Goal: Check status: Check status

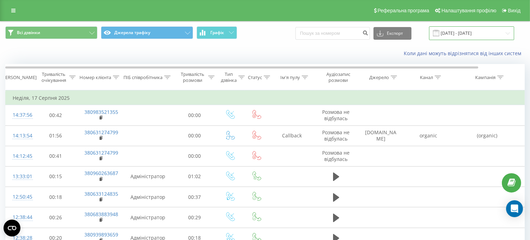
click at [470, 31] on input "[DATE] - [DATE]" at bounding box center [471, 33] width 85 height 14
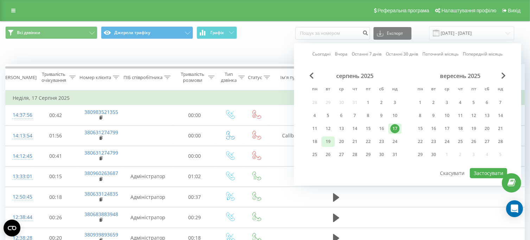
click at [331, 142] on div "19" at bounding box center [327, 141] width 9 height 9
click at [489, 171] on button "Застосувати" at bounding box center [488, 173] width 37 height 10
type input "[DATE] - [DATE]"
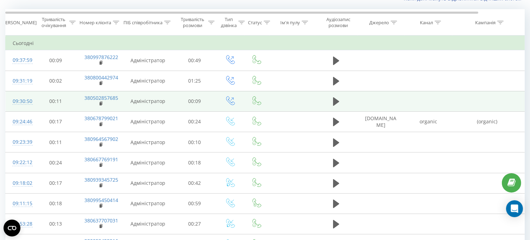
scroll to position [70, 0]
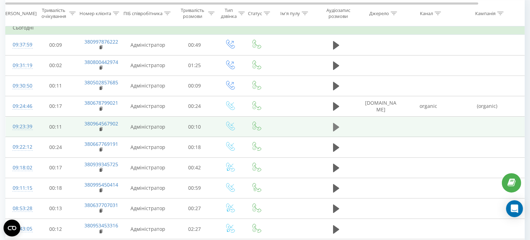
click at [333, 127] on icon at bounding box center [336, 127] width 6 height 8
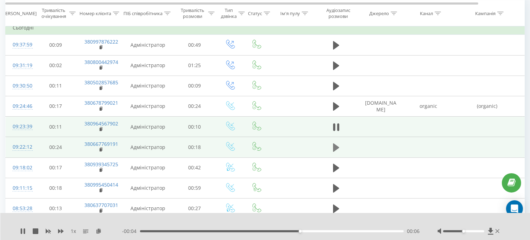
click at [337, 148] on icon at bounding box center [336, 147] width 6 height 8
click at [457, 232] on div at bounding box center [463, 231] width 41 height 2
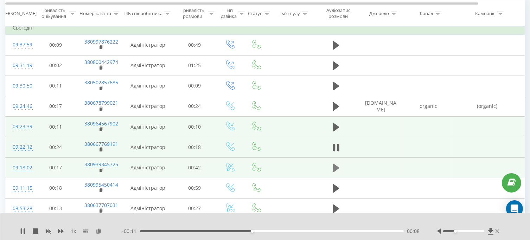
click at [335, 168] on icon at bounding box center [336, 168] width 6 height 8
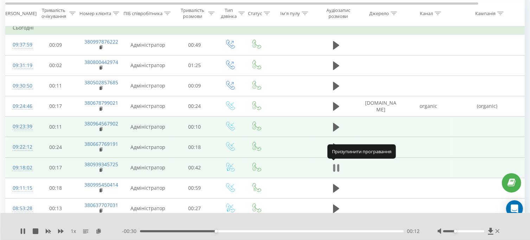
click at [335, 167] on icon at bounding box center [336, 168] width 6 height 10
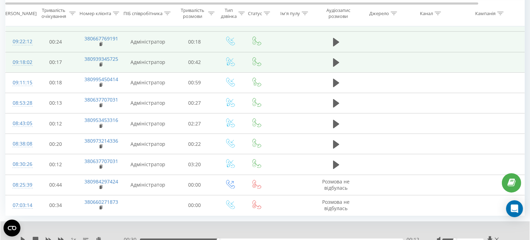
scroll to position [204, 0]
